Goal: Information Seeking & Learning: Check status

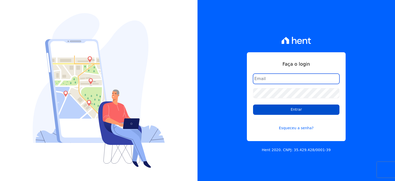
type input "[PERSON_NAME][EMAIL_ADDRESS][PERSON_NAME][DOMAIN_NAME]"
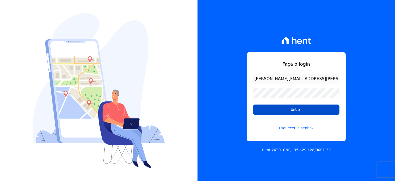
click at [287, 108] on input "Entrar" at bounding box center [296, 109] width 86 height 10
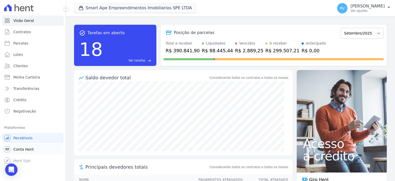
click at [31, 149] on span "Conta Hent" at bounding box center [23, 149] width 20 height 5
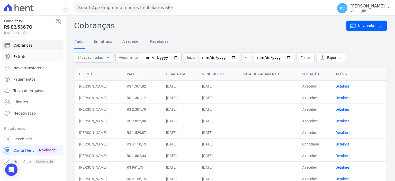
click at [29, 59] on link "Extrato" at bounding box center [32, 56] width 61 height 10
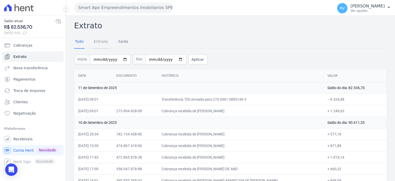
click at [99, 44] on link "Entrada" at bounding box center [101, 41] width 16 height 13
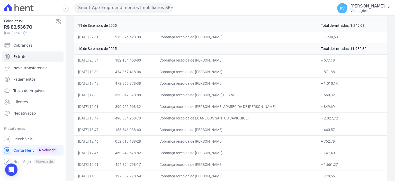
scroll to position [51, 0]
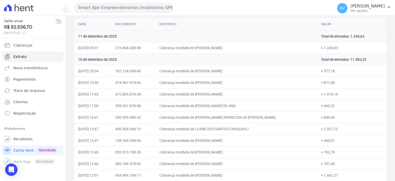
drag, startPoint x: 208, startPoint y: 70, endPoint x: 247, endPoint y: 70, distance: 38.8
click at [243, 69] on td "Cobrança recebida de ANTONIO ALEXANDRE DA SILVA" at bounding box center [236, 71] width 162 height 12
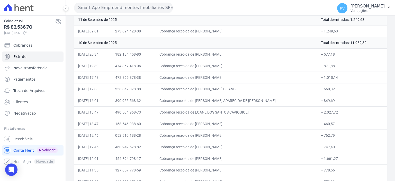
scroll to position [77, 0]
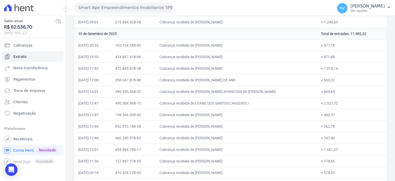
drag, startPoint x: 320, startPoint y: 45, endPoint x: 330, endPoint y: 45, distance: 10.8
click at [330, 45] on td "+ 577,18" at bounding box center [352, 45] width 70 height 12
copy td "577,18"
click at [308, 45] on td "Cobrança recebida de ANTONIO ALEXANDRE DA SILVA" at bounding box center [236, 45] width 162 height 12
drag, startPoint x: 320, startPoint y: 45, endPoint x: 331, endPoint y: 45, distance: 11.3
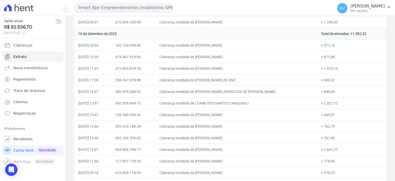
click at [331, 45] on td "+ 577,18" at bounding box center [352, 45] width 70 height 12
copy td "577,18"
drag, startPoint x: 209, startPoint y: 56, endPoint x: 238, endPoint y: 56, distance: 29.6
click at [238, 56] on td "Cobrança recebida de JEFFERSON DIAS LIMA" at bounding box center [236, 57] width 162 height 12
copy td "JEFFERSON DIAS"
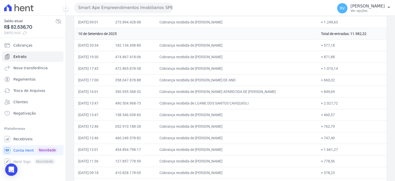
click at [111, 17] on td "11/09/2025, 09:01" at bounding box center [92, 22] width 37 height 12
drag, startPoint x: 209, startPoint y: 57, endPoint x: 238, endPoint y: 56, distance: 28.8
click at [238, 56] on td "Cobrança recebida de JEFFERSON DIAS LIMA" at bounding box center [236, 57] width 162 height 12
copy td "JEFFERSON DIAS"
drag, startPoint x: 319, startPoint y: 55, endPoint x: 331, endPoint y: 55, distance: 11.8
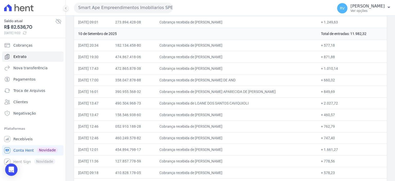
click at [331, 55] on td "+ 871,88" at bounding box center [352, 57] width 70 height 12
copy td "871,88"
drag, startPoint x: 208, startPoint y: 67, endPoint x: 240, endPoint y: 69, distance: 31.7
click at [240, 69] on td "Cobrança recebida de MARIANA BERTACCO LUNA" at bounding box center [236, 68] width 162 height 12
copy td "MARIANA BERTACC"
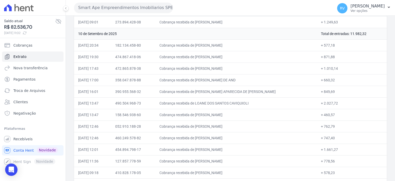
drag, startPoint x: 319, startPoint y: 67, endPoint x: 335, endPoint y: 67, distance: 16.2
click at [335, 67] on td "+ 1.010,14" at bounding box center [352, 68] width 70 height 12
copy td "1.010,14"
drag, startPoint x: 208, startPoint y: 79, endPoint x: 258, endPoint y: 79, distance: 49.9
click at [258, 79] on td "Cobrança recebida de KAREN CRISTINA NOGUEIRA DE AND" at bounding box center [236, 80] width 162 height 12
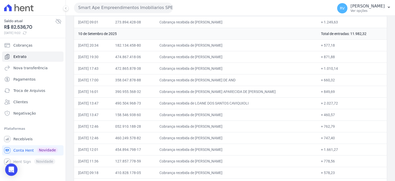
copy td "KAREN CRISTINA NOGUEIRA D"
drag, startPoint x: 319, startPoint y: 78, endPoint x: 331, endPoint y: 79, distance: 11.3
click at [331, 79] on td "+ 660,32" at bounding box center [352, 80] width 70 height 12
copy td "660,32"
drag, startPoint x: 209, startPoint y: 91, endPoint x: 249, endPoint y: 92, distance: 40.1
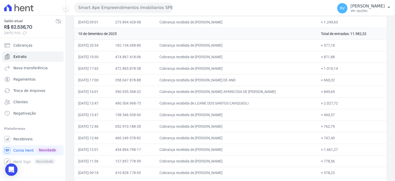
click at [249, 92] on td "Cobrança recebida de KARINA APARECIDA DE ARAUJO GON" at bounding box center [236, 92] width 162 height 12
copy td "KARINA APARECIDA DE A"
drag, startPoint x: 320, startPoint y: 90, endPoint x: 331, endPoint y: 90, distance: 11.3
click at [331, 90] on td "+ 849,69" at bounding box center [352, 92] width 70 height 12
drag, startPoint x: 208, startPoint y: 101, endPoint x: 248, endPoint y: 102, distance: 39.3
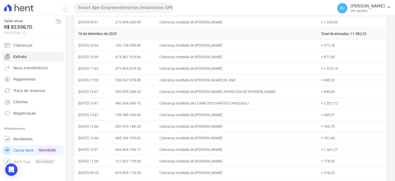
click at [248, 102] on td "Cobrança recebida de LOANE DOS SANTOS CAVIQUIOLI" at bounding box center [236, 103] width 162 height 12
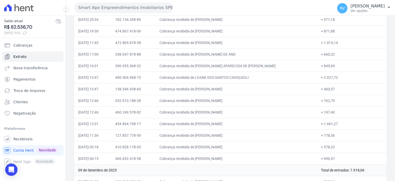
drag, startPoint x: 319, startPoint y: 77, endPoint x: 334, endPoint y: 79, distance: 15.5
click at [334, 79] on td "+ 2.027,72" at bounding box center [352, 77] width 70 height 12
drag, startPoint x: 208, startPoint y: 87, endPoint x: 245, endPoint y: 86, distance: 37.0
click at [245, 86] on td "Cobrança recebida de IVANILDE DA SILVA PALOMARES" at bounding box center [236, 89] width 162 height 12
drag, startPoint x: 321, startPoint y: 88, endPoint x: 334, endPoint y: 87, distance: 12.6
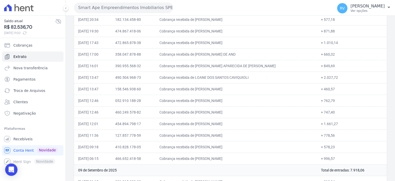
click at [334, 87] on td "+ 460,57" at bounding box center [352, 89] width 70 height 12
drag, startPoint x: 208, startPoint y: 99, endPoint x: 236, endPoint y: 100, distance: 28.0
click at [236, 100] on td "Cobrança recebida de ALBERTINA CEZAR CAITANO PEREIR" at bounding box center [236, 101] width 162 height 12
drag, startPoint x: 319, startPoint y: 98, endPoint x: 334, endPoint y: 98, distance: 15.2
click at [334, 98] on td "+ 762,79" at bounding box center [352, 101] width 70 height 12
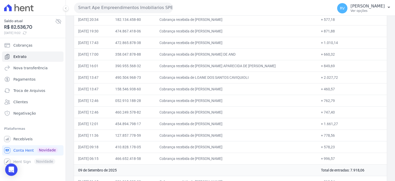
drag, startPoint x: 208, startPoint y: 110, endPoint x: 237, endPoint y: 111, distance: 29.1
click at [237, 111] on td "Cobrança recebida de VICTOR LEMOS FARIAS" at bounding box center [236, 112] width 162 height 12
drag, startPoint x: 319, startPoint y: 111, endPoint x: 331, endPoint y: 111, distance: 11.8
click at [331, 111] on td "+ 747,40" at bounding box center [352, 112] width 70 height 12
drag, startPoint x: 208, startPoint y: 122, endPoint x: 229, endPoint y: 122, distance: 20.3
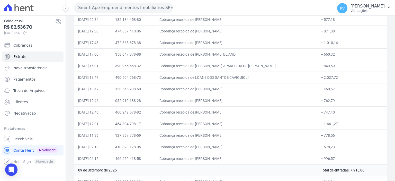
click at [229, 122] on td "Cobrança recebida de CINDY KETLEN VIEIRA" at bounding box center [236, 124] width 162 height 12
drag, startPoint x: 234, startPoint y: 122, endPoint x: 245, endPoint y: 122, distance: 11.1
click at [245, 122] on td "Cobrança recebida de CINDY KETLEN VIEIRA" at bounding box center [236, 124] width 162 height 12
click at [244, 123] on td "Cobrança recebida de CINDY KETLEN VIEIRA" at bounding box center [236, 124] width 162 height 12
drag, startPoint x: 208, startPoint y: 133, endPoint x: 235, endPoint y: 135, distance: 27.1
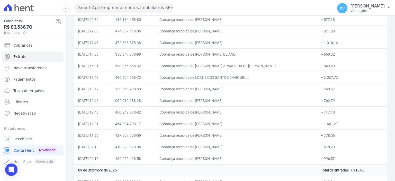
click at [235, 135] on td "Cobrança recebida de CLAUDIA MARIA GENNARI" at bounding box center [236, 135] width 162 height 12
drag, startPoint x: 320, startPoint y: 135, endPoint x: 328, endPoint y: 133, distance: 8.7
click at [328, 133] on td "+ 778,56" at bounding box center [352, 135] width 70 height 12
click at [324, 133] on td "+ 778,56" at bounding box center [352, 135] width 70 height 12
drag, startPoint x: 319, startPoint y: 134, endPoint x: 332, endPoint y: 133, distance: 12.6
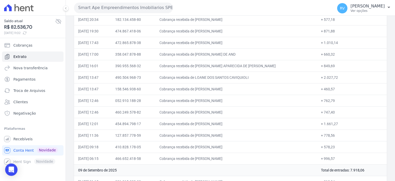
click at [332, 133] on td "+ 778,56" at bounding box center [352, 135] width 70 height 12
drag, startPoint x: 209, startPoint y: 146, endPoint x: 239, endPoint y: 145, distance: 30.3
click at [239, 145] on td "Cobrança recebida de Josue Henrique Palma" at bounding box center [236, 147] width 162 height 12
drag, startPoint x: 319, startPoint y: 145, endPoint x: 331, endPoint y: 144, distance: 12.3
click at [331, 144] on td "+ 578,23" at bounding box center [352, 147] width 70 height 12
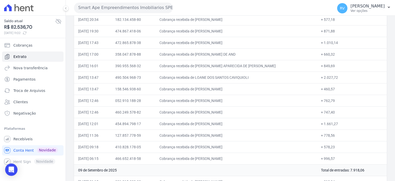
drag, startPoint x: 209, startPoint y: 158, endPoint x: 241, endPoint y: 157, distance: 31.6
click at [241, 157] on td "Cobrança recebida de RONIVAN BARBOSA DE SOUSA" at bounding box center [236, 158] width 162 height 12
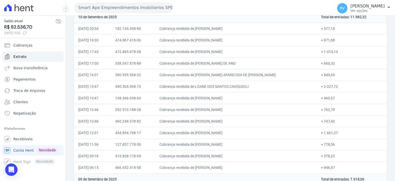
scroll to position [129, 0]
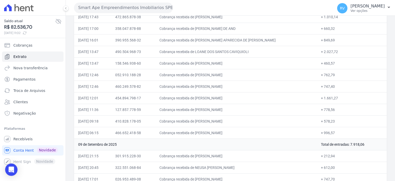
drag, startPoint x: 320, startPoint y: 133, endPoint x: 331, endPoint y: 133, distance: 11.6
click at [331, 133] on td "+ 996,57" at bounding box center [352, 133] width 70 height 12
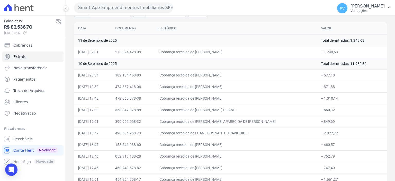
scroll to position [26, 0]
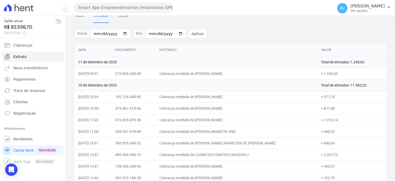
drag, startPoint x: 347, startPoint y: 84, endPoint x: 357, endPoint y: 84, distance: 10.3
click at [357, 84] on td "Total de entradas: 11.982,32" at bounding box center [352, 85] width 70 height 12
drag, startPoint x: 345, startPoint y: 86, endPoint x: 364, endPoint y: 86, distance: 19.3
click at [364, 86] on td "Total de entradas: 11.982,32" at bounding box center [352, 85] width 70 height 12
